Goal: Task Accomplishment & Management: Use online tool/utility

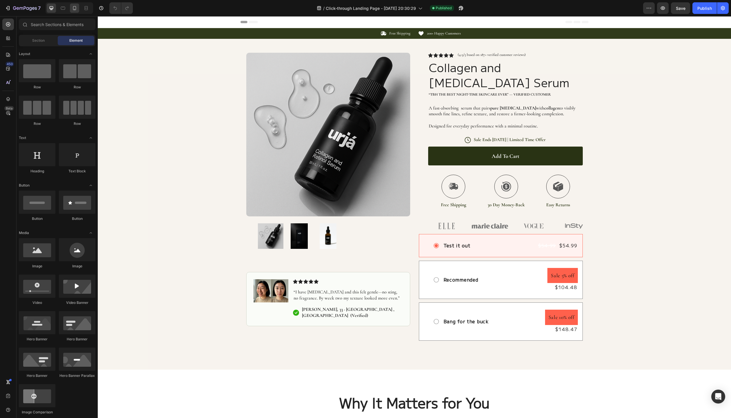
drag, startPoint x: 0, startPoint y: 0, endPoint x: 75, endPoint y: 10, distance: 75.7
click at [75, 10] on icon at bounding box center [74, 8] width 3 height 4
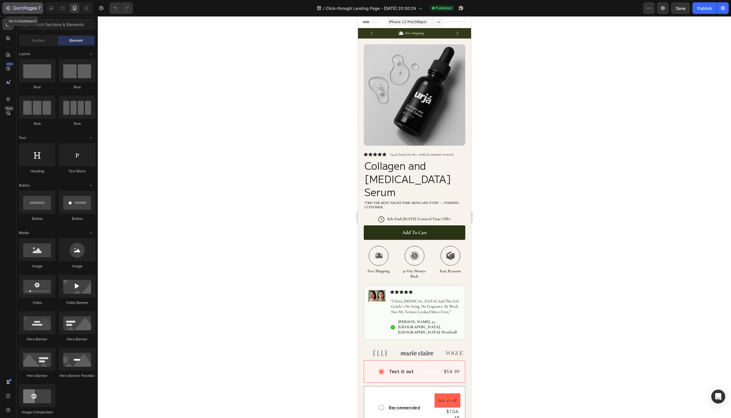
click at [31, 8] on icon "button" at bounding box center [30, 9] width 3 height 4
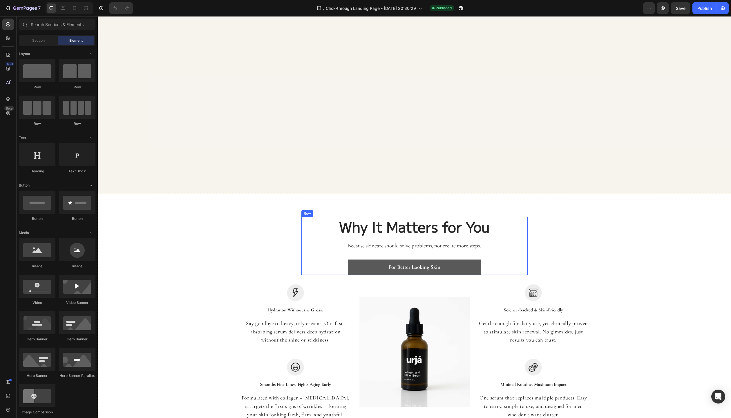
scroll to position [447, 0]
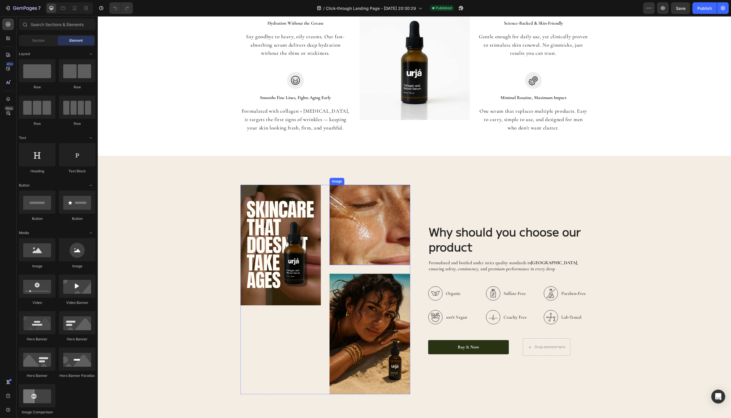
click at [351, 241] on img at bounding box center [369, 225] width 81 height 81
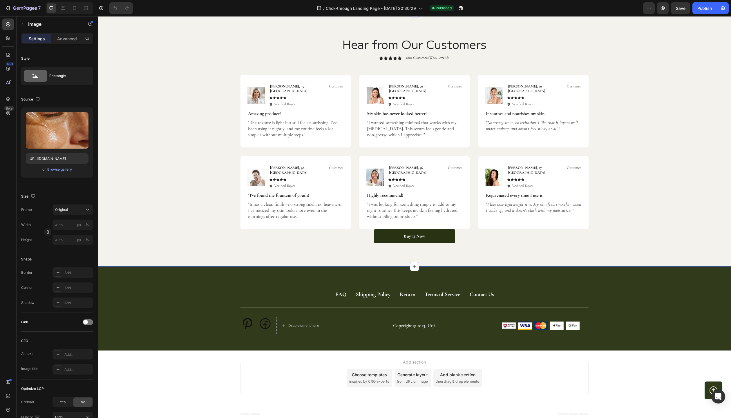
scroll to position [1160, 0]
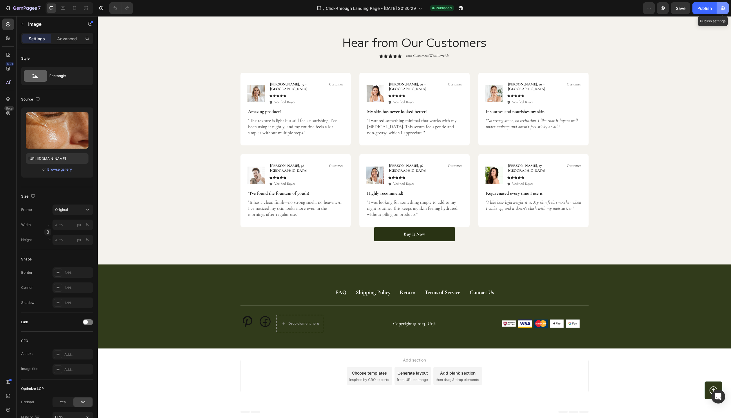
click at [725, 10] on button "button" at bounding box center [723, 8] width 12 height 12
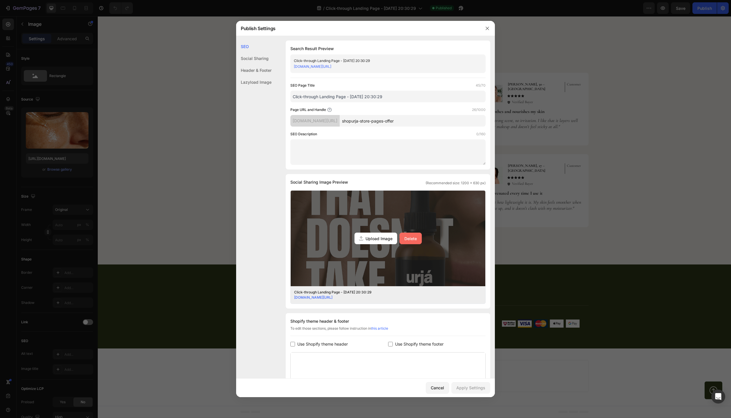
click at [412, 238] on div "Delete" at bounding box center [410, 239] width 12 height 6
click at [0, 0] on input "Upload Image Delete" at bounding box center [0, 0] width 0 height 0
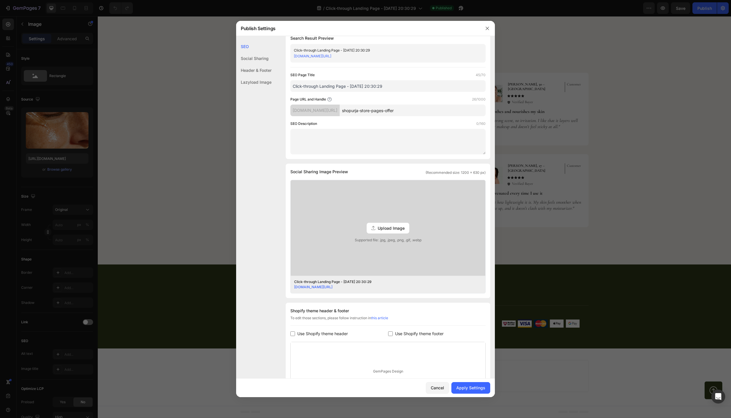
scroll to position [16, 0]
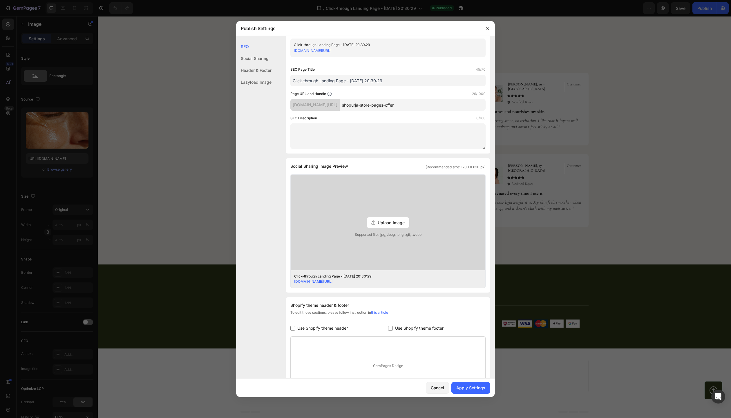
click at [257, 83] on div "Lazyload Image" at bounding box center [253, 82] width 35 height 12
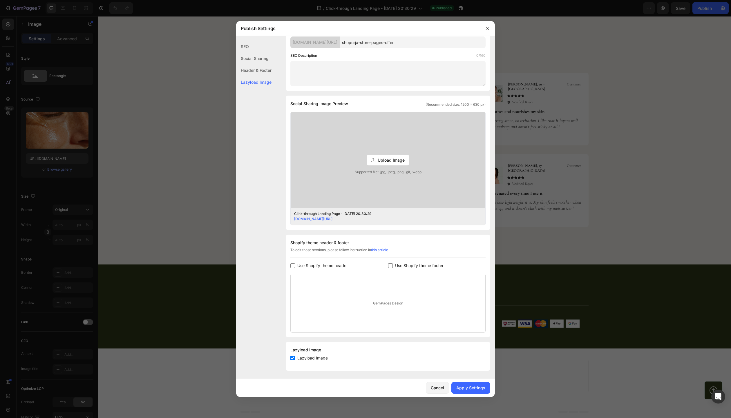
scroll to position [79, 0]
click at [293, 356] on input "checkbox" at bounding box center [292, 357] width 5 height 5
checkbox input "false"
click at [466, 386] on div "Apply Settings" at bounding box center [470, 388] width 29 height 6
click at [446, 388] on button "Cancel" at bounding box center [437, 388] width 23 height 12
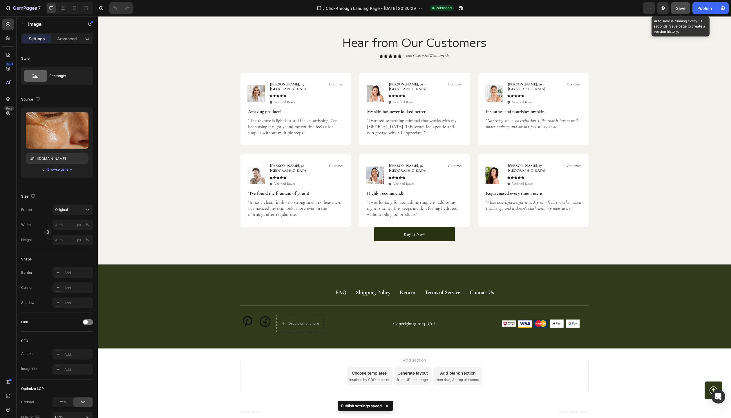
click at [678, 8] on span "Save" at bounding box center [680, 8] width 10 height 5
click at [698, 10] on div "Publish" at bounding box center [704, 8] width 14 height 6
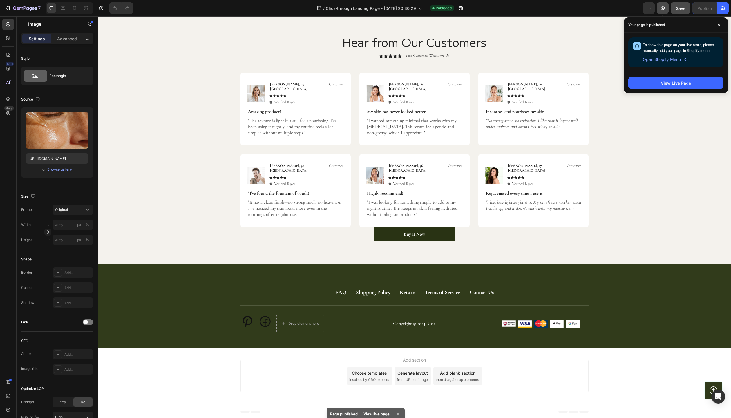
click at [664, 9] on icon "button" at bounding box center [662, 7] width 4 height 3
